Goal: Find specific page/section: Find specific page/section

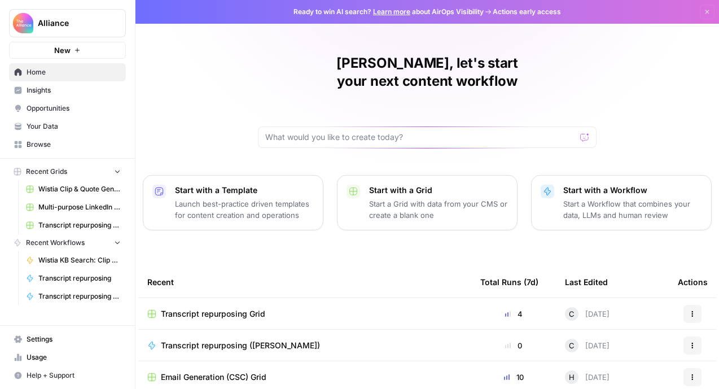
click at [297, 308] on div "Transcript repurposing Grid" at bounding box center [304, 313] width 315 height 11
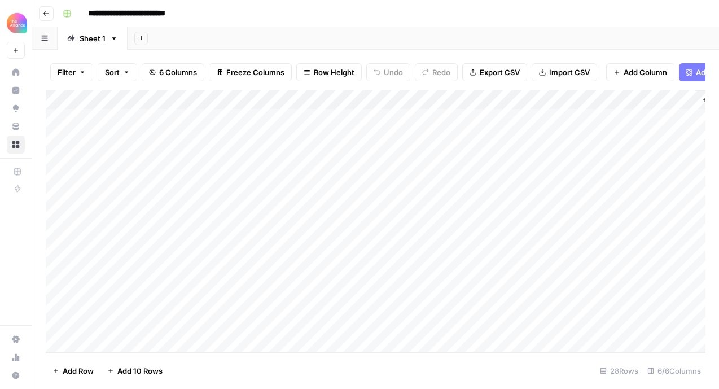
click at [47, 15] on icon "button" at bounding box center [46, 13] width 7 height 7
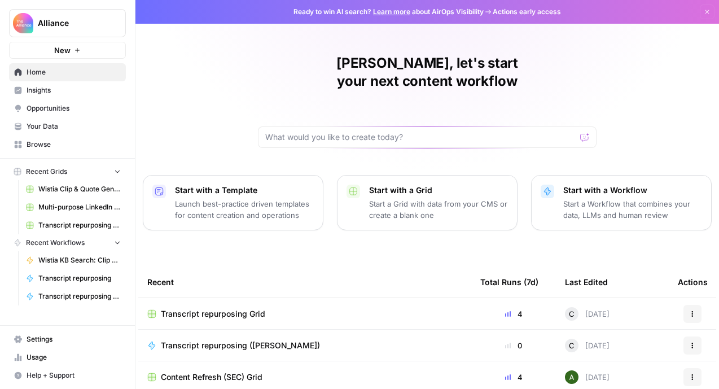
click at [59, 278] on span "Transcript repurposing" at bounding box center [79, 278] width 82 height 10
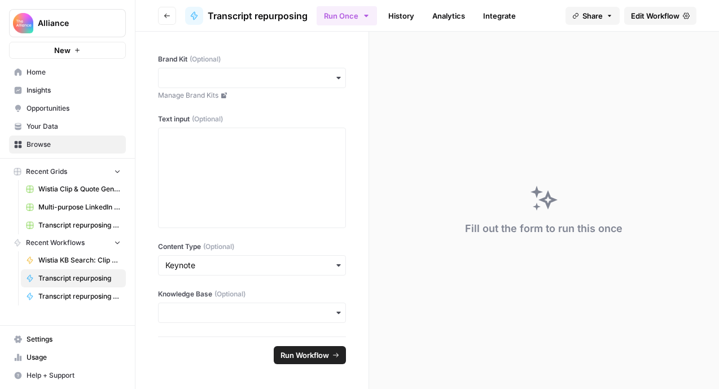
click at [244, 12] on span "Transcript repurposing" at bounding box center [258, 16] width 100 height 14
click at [609, 20] on button "Share" at bounding box center [592, 16] width 54 height 18
click at [249, 14] on span "Transcript repurposing" at bounding box center [258, 16] width 100 height 14
